Goal: Transaction & Acquisition: Purchase product/service

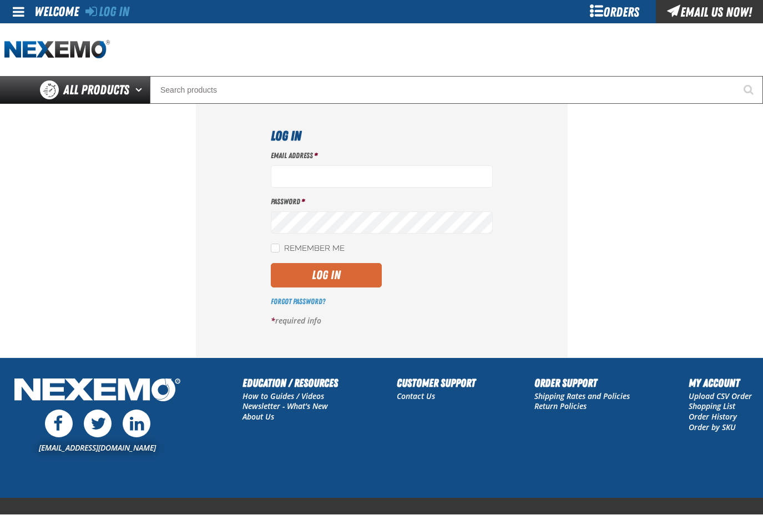
type input "dspies@vtaig.com"
click at [326, 273] on button "Log In" at bounding box center [326, 275] width 111 height 24
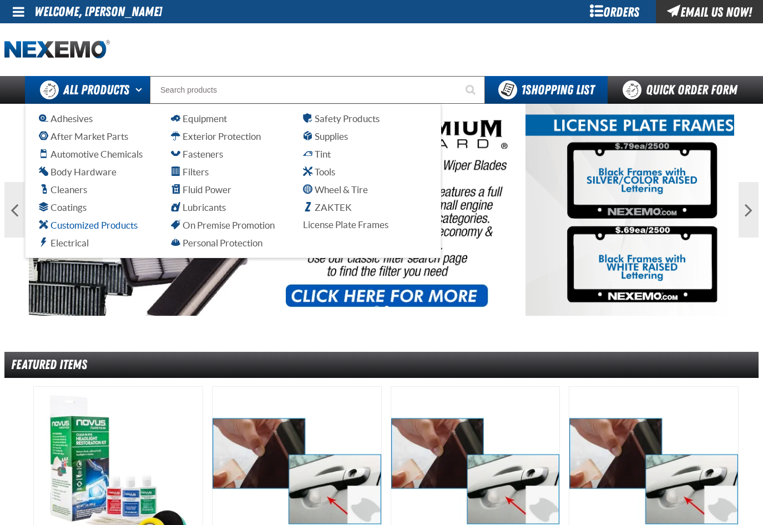
click at [88, 228] on span "Customized Products" at bounding box center [88, 225] width 99 height 11
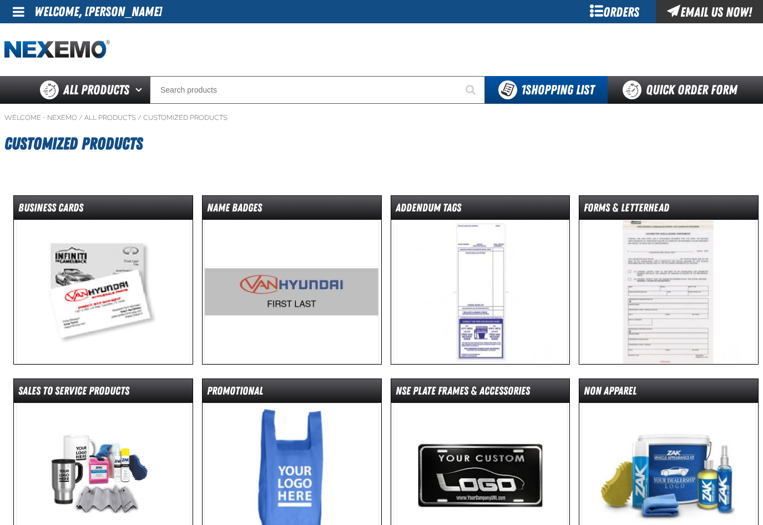
click at [288, 316] on img at bounding box center [291, 292] width 175 height 144
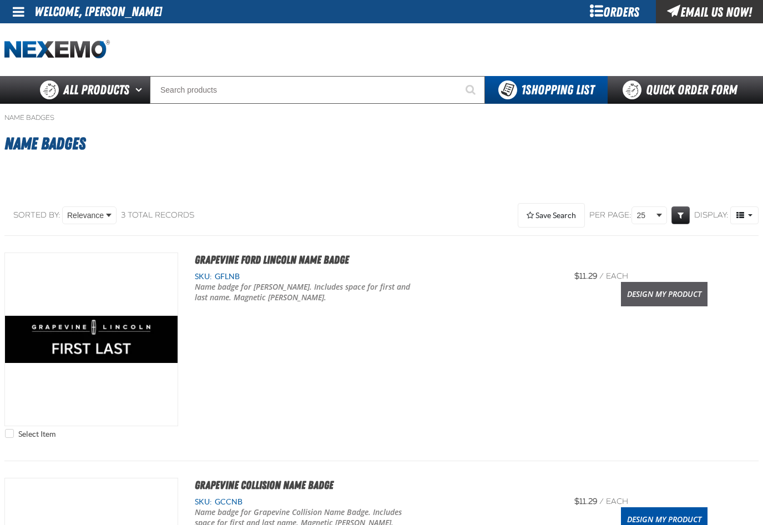
click at [667, 300] on link "Design My Product" at bounding box center [664, 294] width 87 height 24
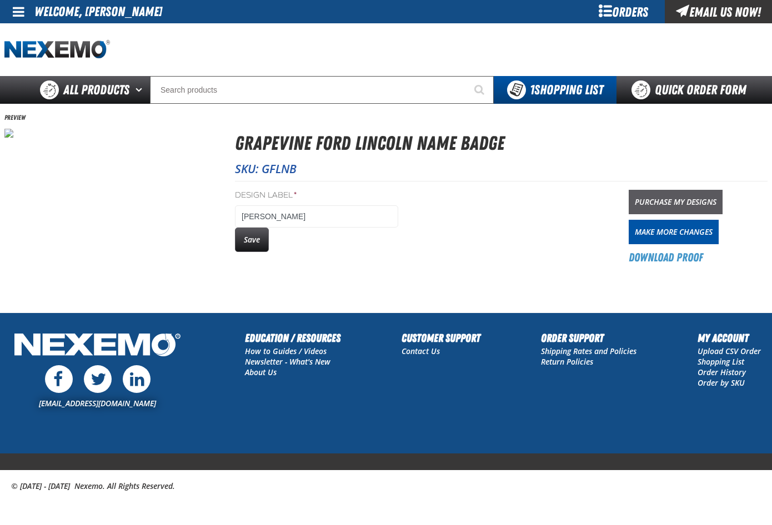
click at [663, 205] on link "Purchase My Designs" at bounding box center [675, 202] width 94 height 24
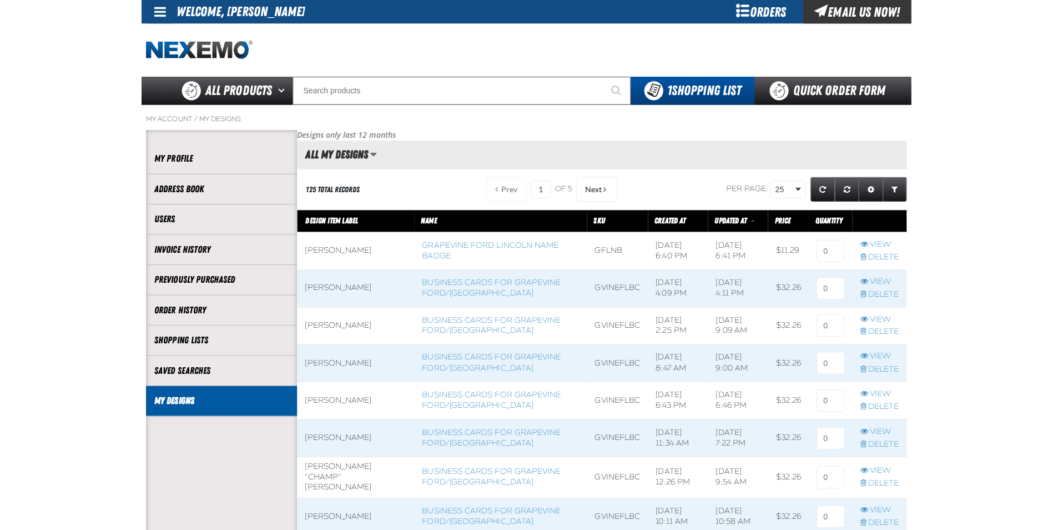
scroll to position [1, 1]
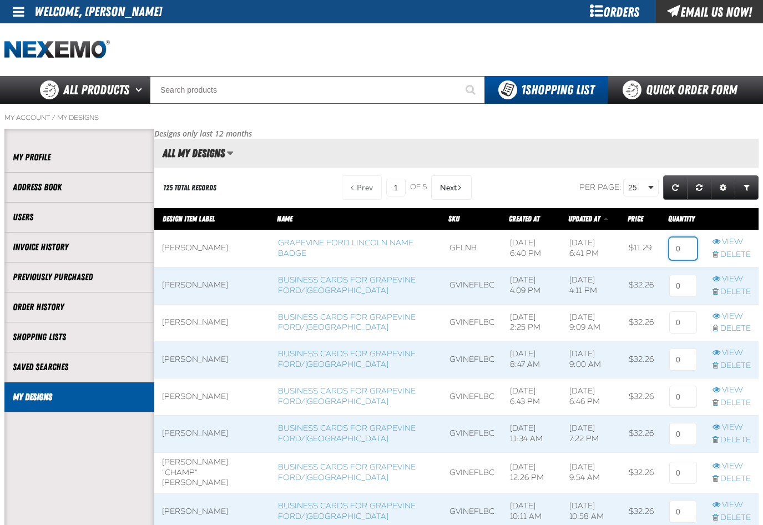
click at [679, 249] on input at bounding box center [683, 249] width 28 height 22
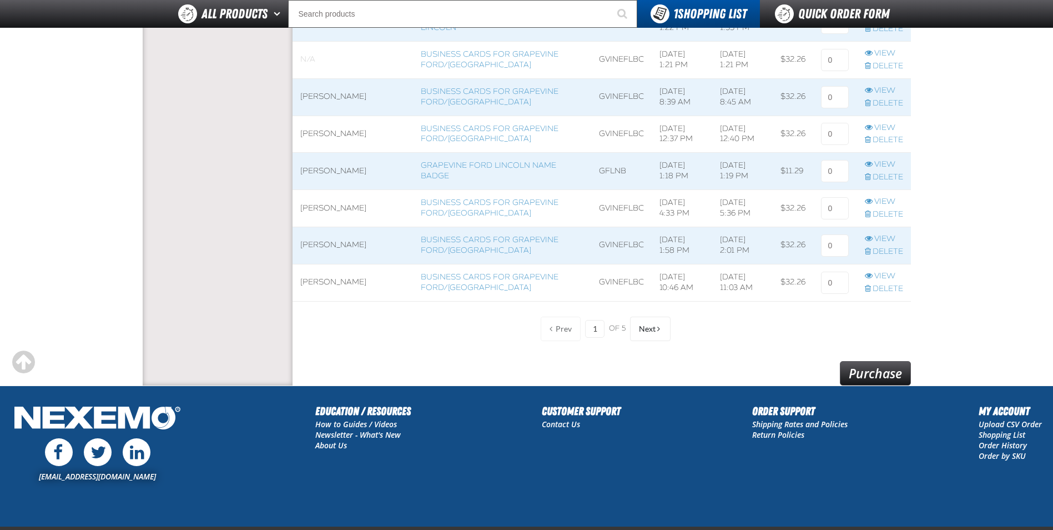
scroll to position [730, 0]
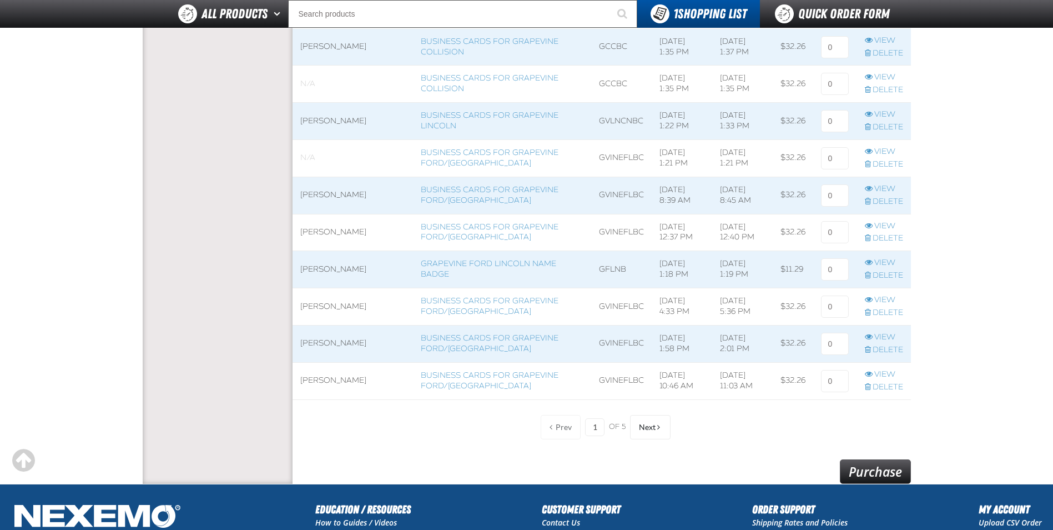
type input "1"
click at [763, 467] on link "Purchase" at bounding box center [875, 471] width 71 height 24
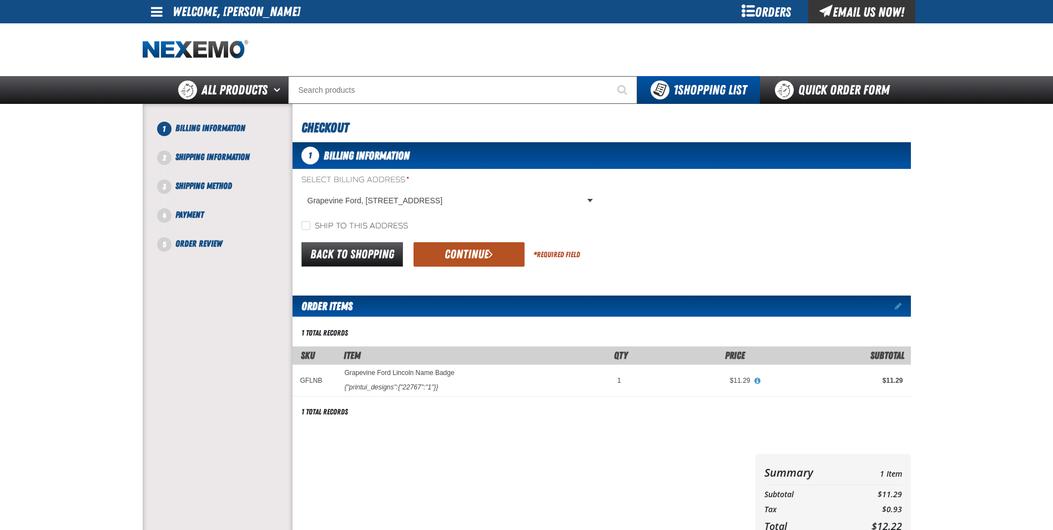
click at [474, 252] on button "Continue" at bounding box center [469, 254] width 111 height 24
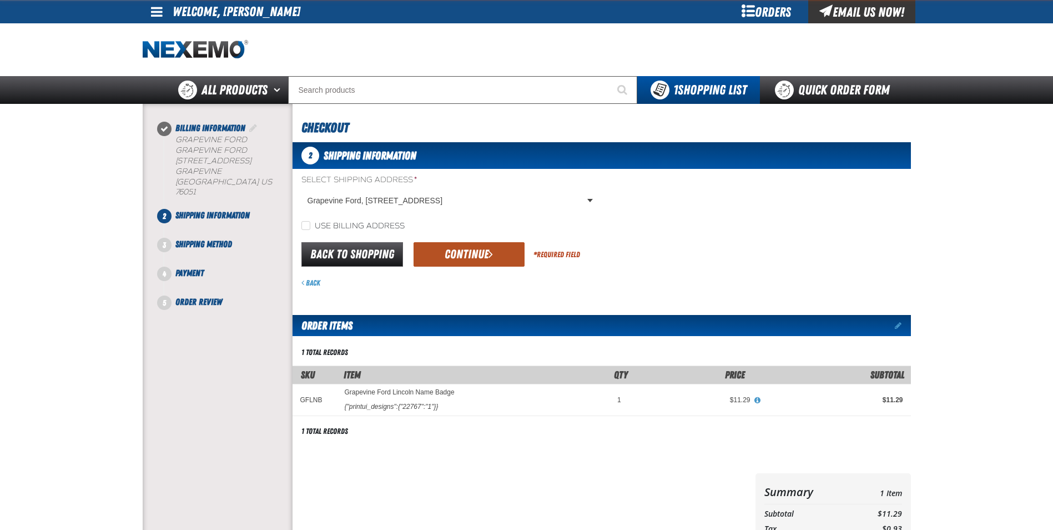
click at [470, 252] on button "Continue" at bounding box center [469, 254] width 111 height 24
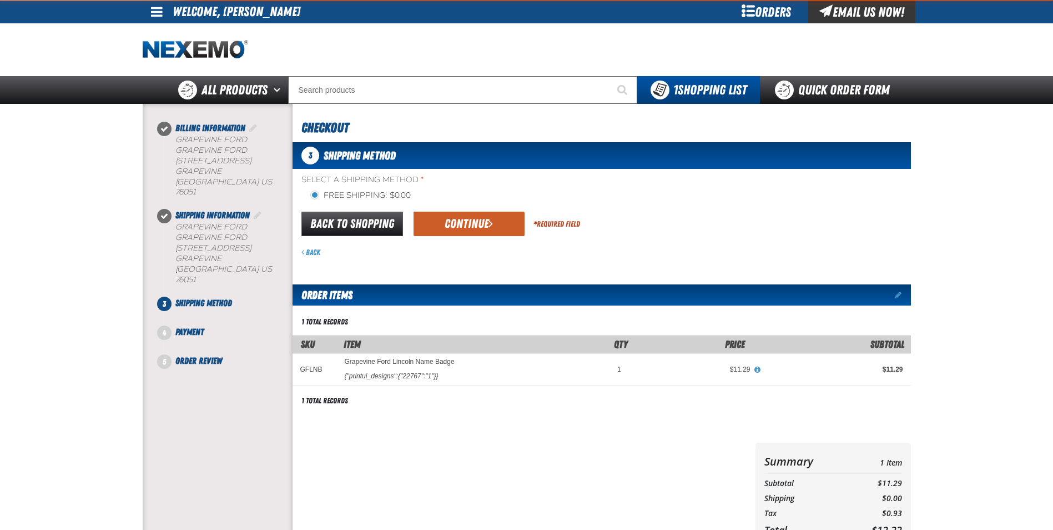
click at [470, 252] on div "Back" at bounding box center [606, 252] width 610 height 11
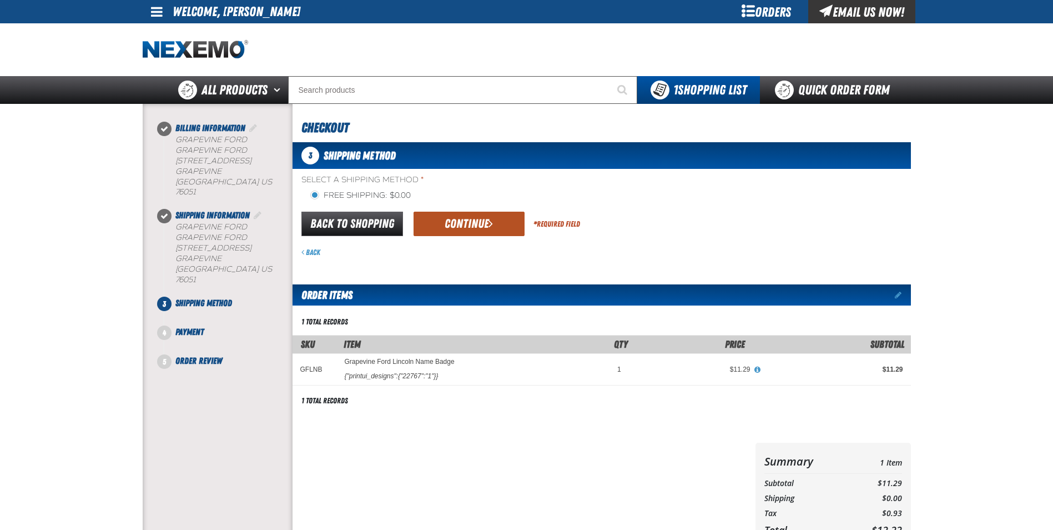
click at [452, 218] on button "Continue" at bounding box center [469, 224] width 111 height 24
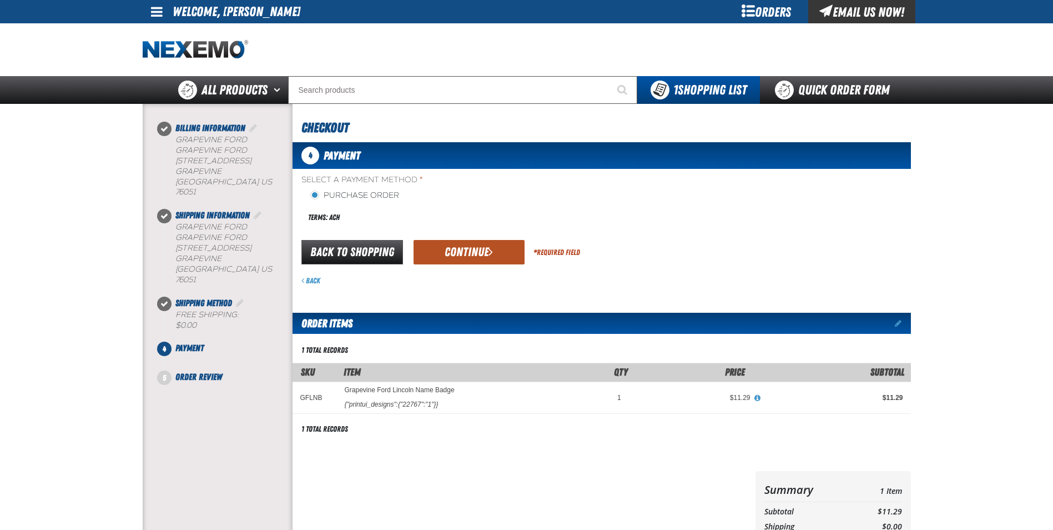
click at [460, 241] on button "Continue" at bounding box center [469, 252] width 111 height 24
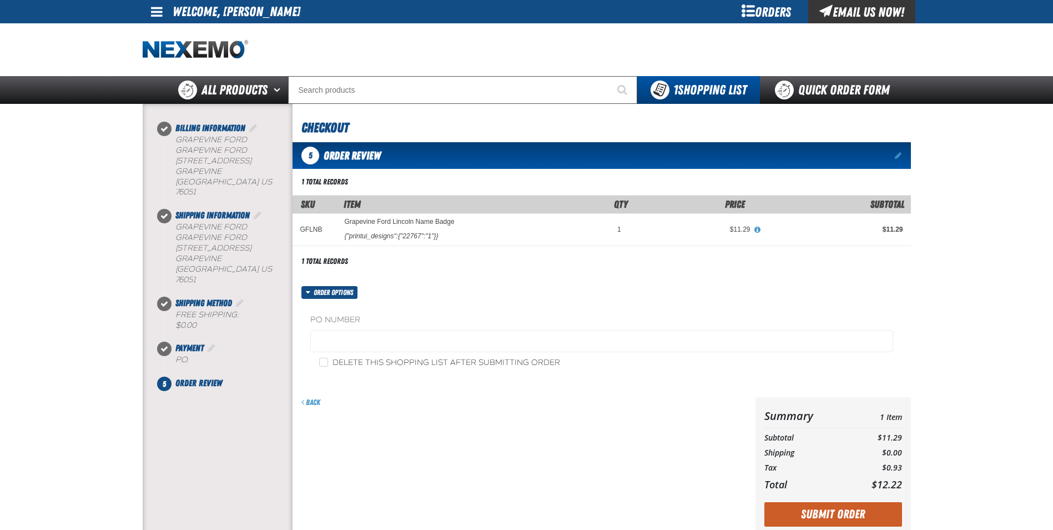
click at [309, 292] on span "button" at bounding box center [308, 292] width 4 height 7
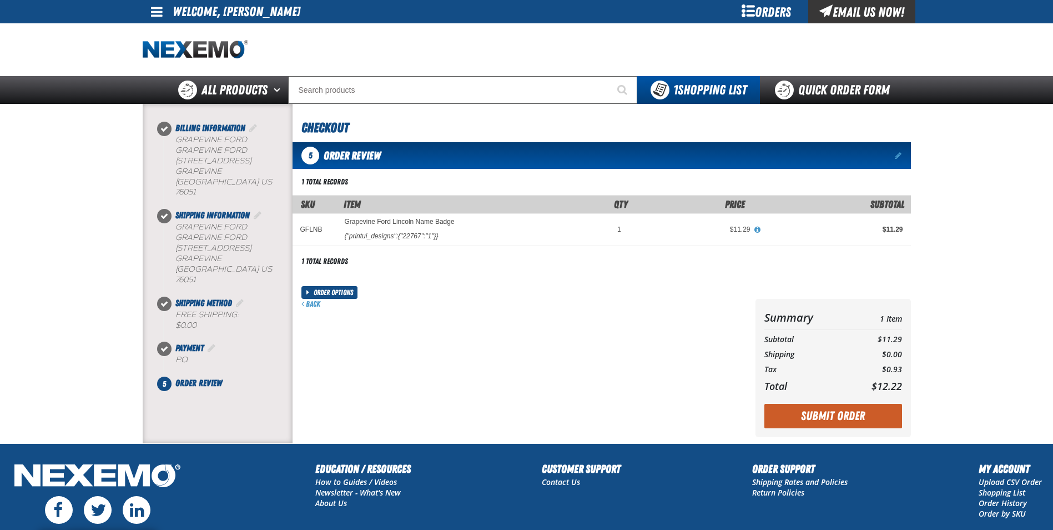
click at [306, 291] on span "button" at bounding box center [308, 292] width 4 height 7
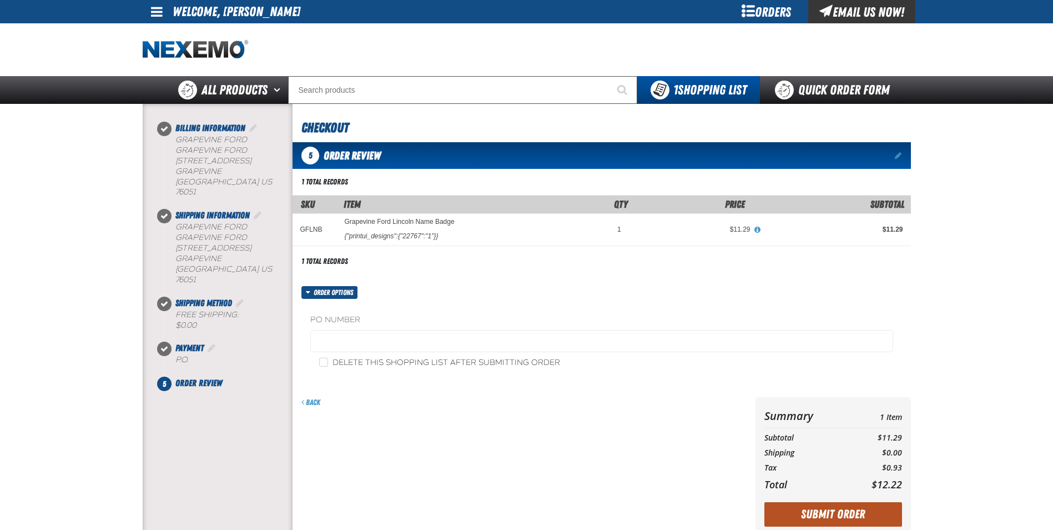
click at [825, 515] on button "Submit Order" at bounding box center [833, 514] width 138 height 24
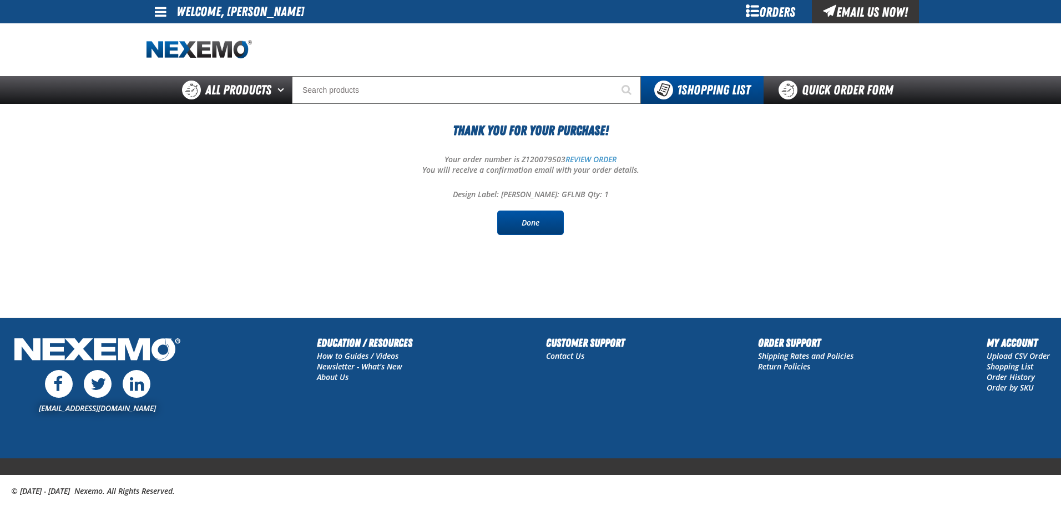
click at [536, 222] on link "Done" at bounding box center [530, 222] width 67 height 24
